Goal: Information Seeking & Learning: Understand process/instructions

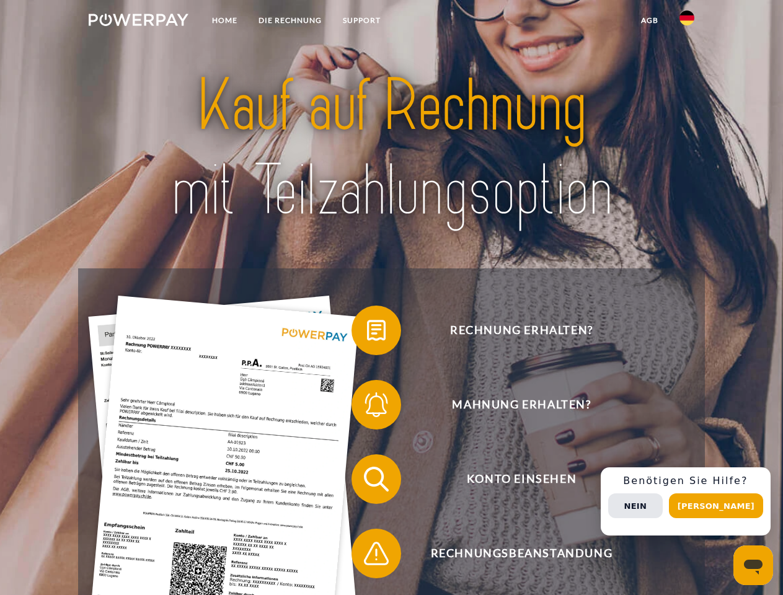
click at [138, 22] on img at bounding box center [139, 20] width 100 height 12
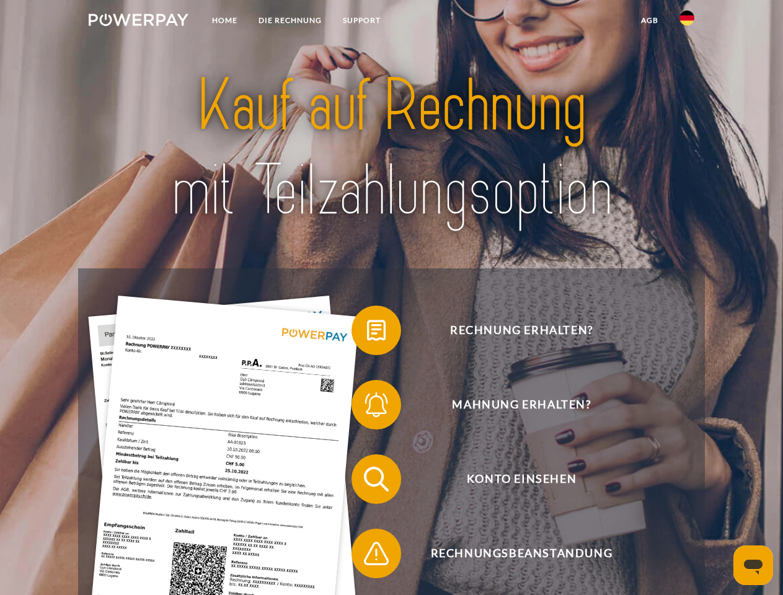
click at [687, 22] on img at bounding box center [687, 18] width 15 height 15
click at [649, 20] on link "agb" at bounding box center [650, 20] width 38 height 22
click at [367, 333] on span at bounding box center [358, 331] width 62 height 62
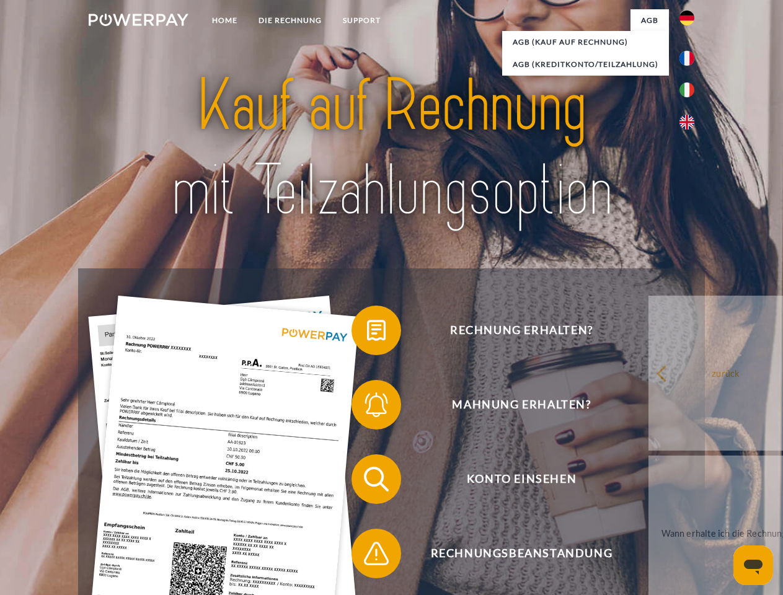
click at [367, 408] on span at bounding box center [358, 405] width 62 height 62
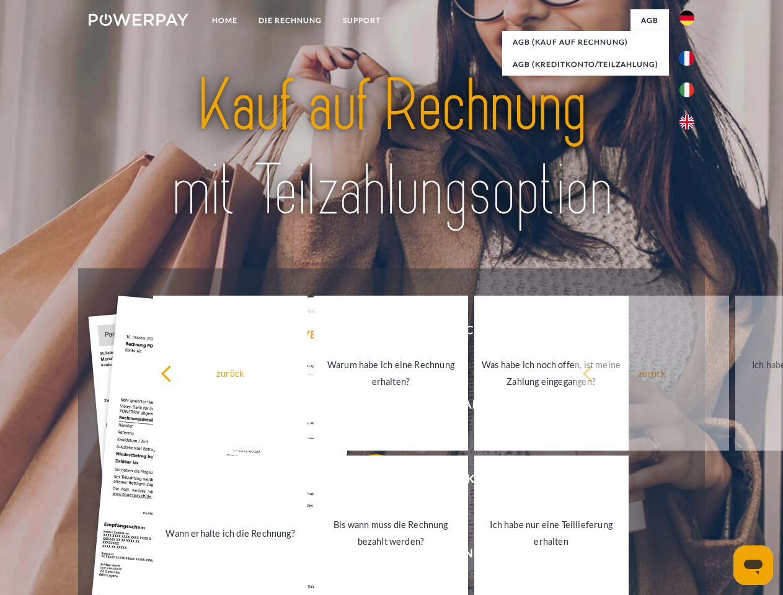
click at [367, 482] on link "Bis wann muss die Rechnung bezahlt werden?" at bounding box center [391, 533] width 154 height 155
click at [367, 556] on span at bounding box center [358, 554] width 62 height 62
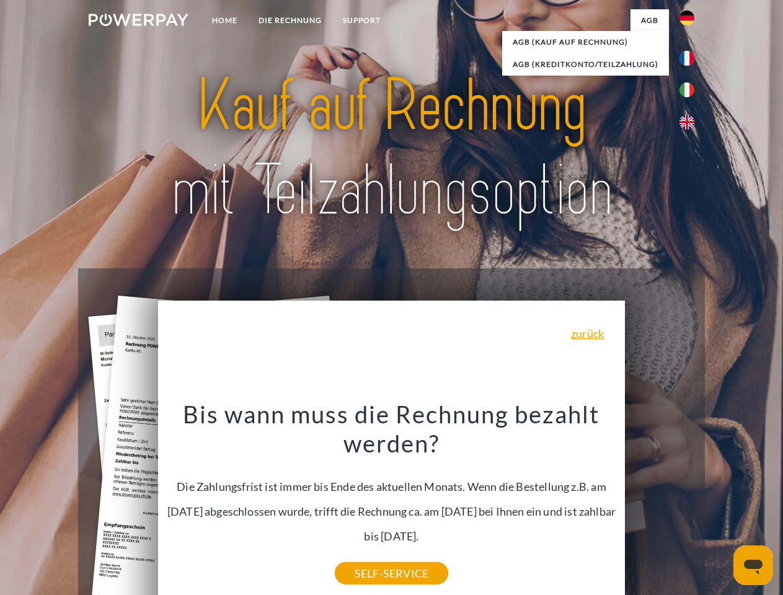
click at [690, 502] on div "Rechnung erhalten? Mahnung erhalten? Konto einsehen" at bounding box center [391, 517] width 626 height 496
click at [660, 504] on span "Konto einsehen" at bounding box center [522, 480] width 304 height 50
click at [721, 506] on header "Home DIE RECHNUNG SUPPORT" at bounding box center [391, 428] width 783 height 857
